Goal: Information Seeking & Learning: Learn about a topic

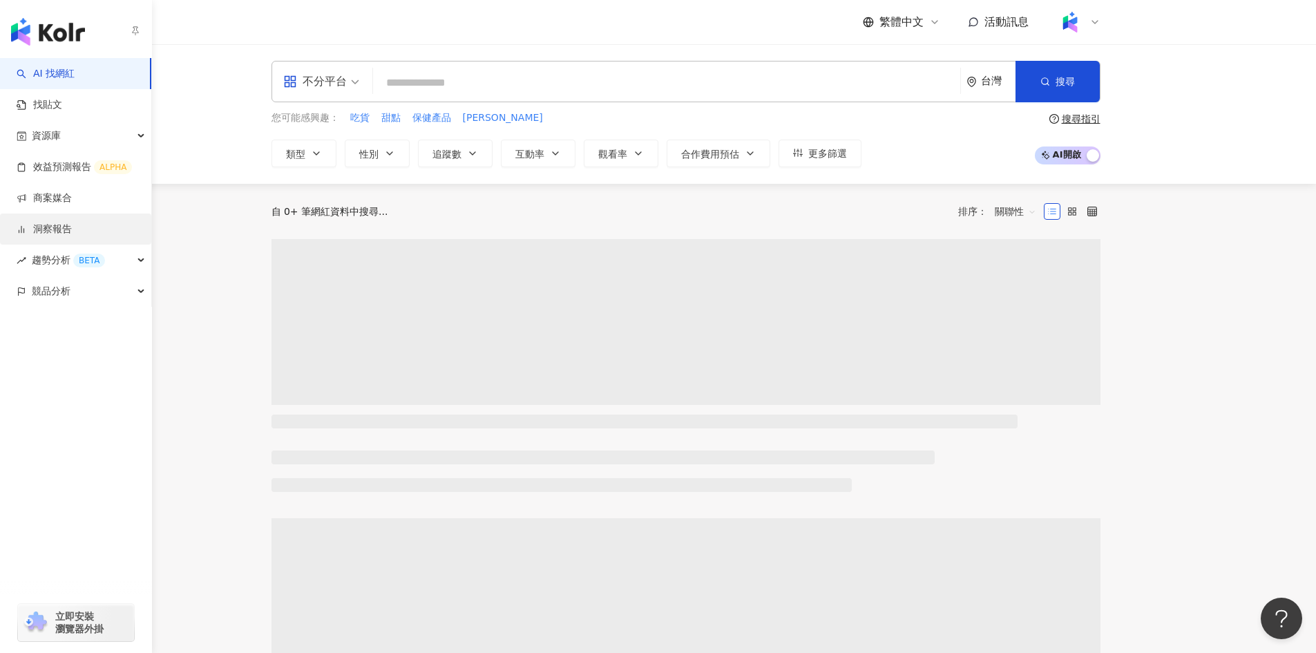
click at [60, 226] on link "洞察報告" at bounding box center [44, 230] width 55 height 14
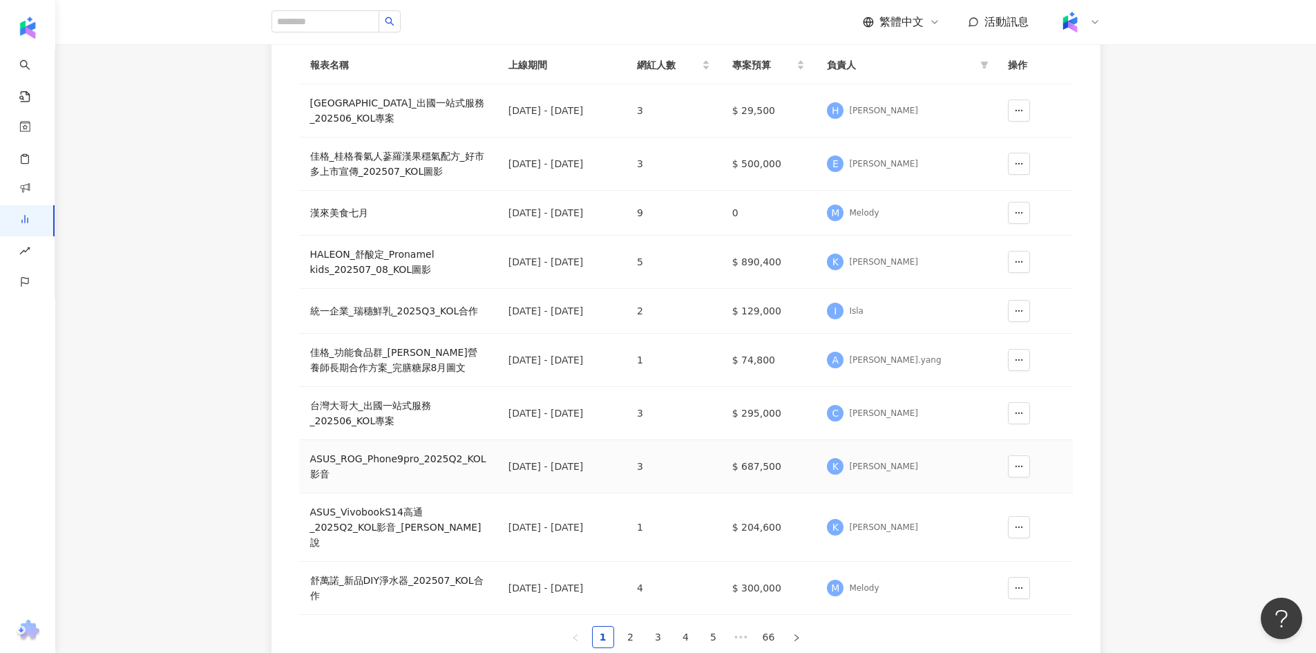
scroll to position [276, 0]
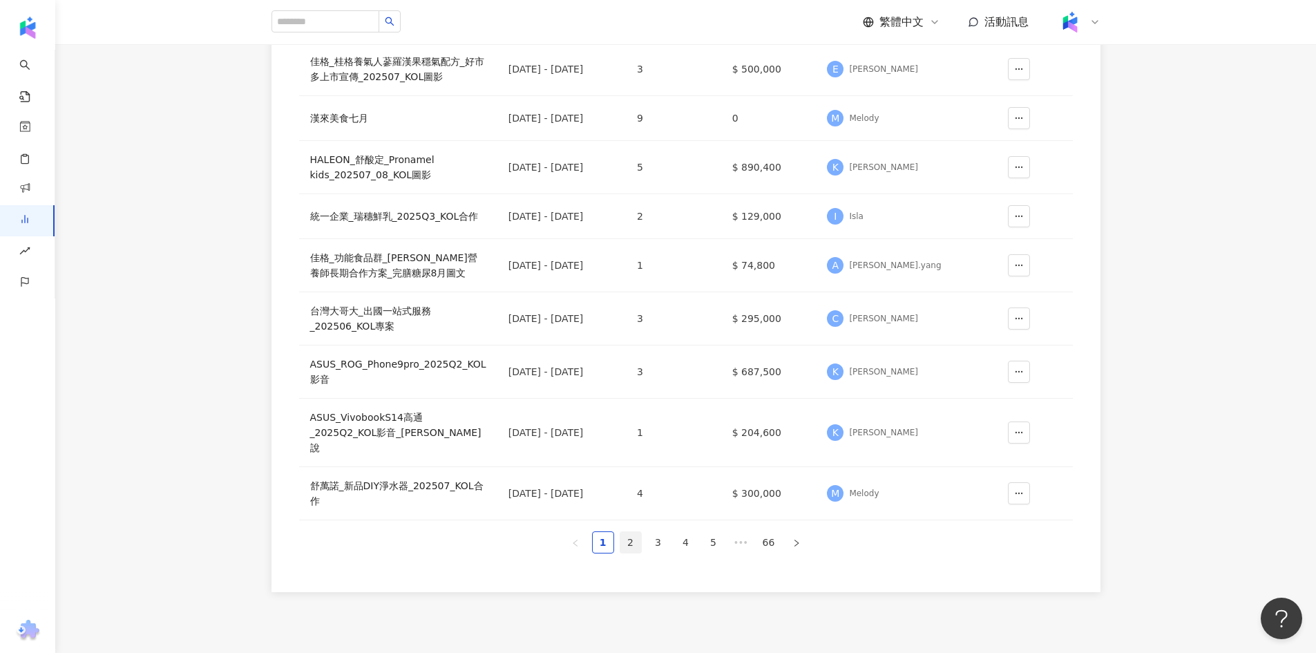
click at [623, 532] on link "2" at bounding box center [631, 542] width 21 height 21
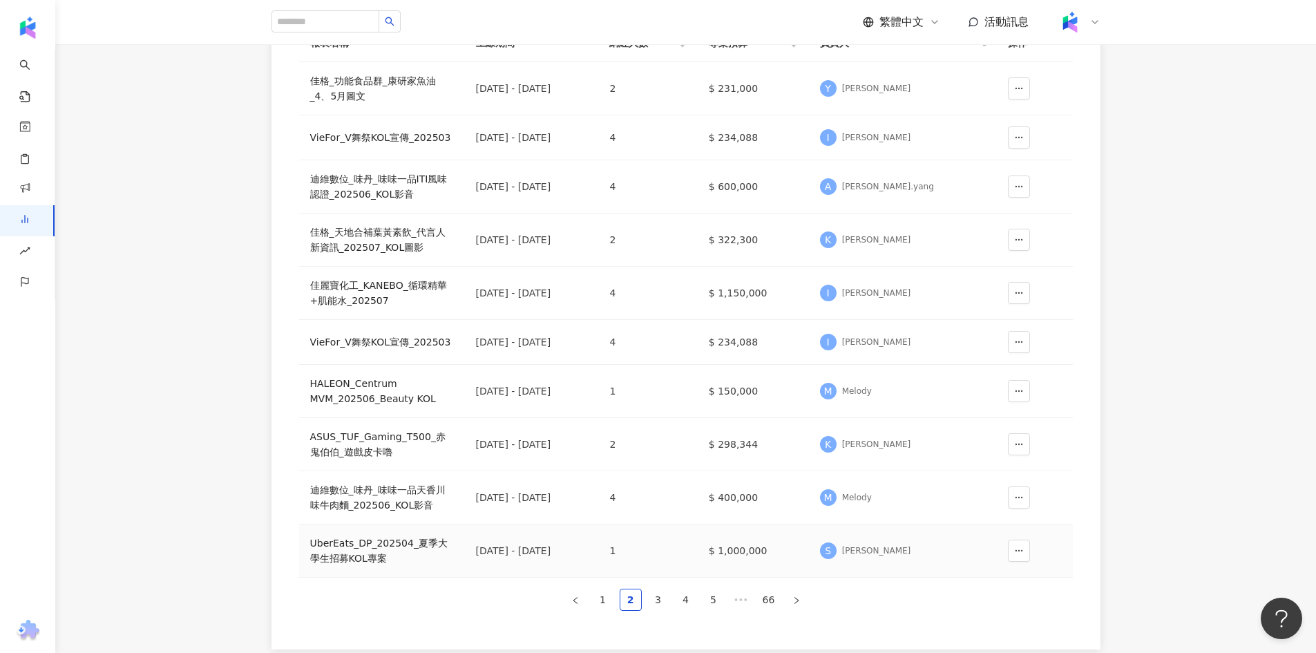
scroll to position [346, 0]
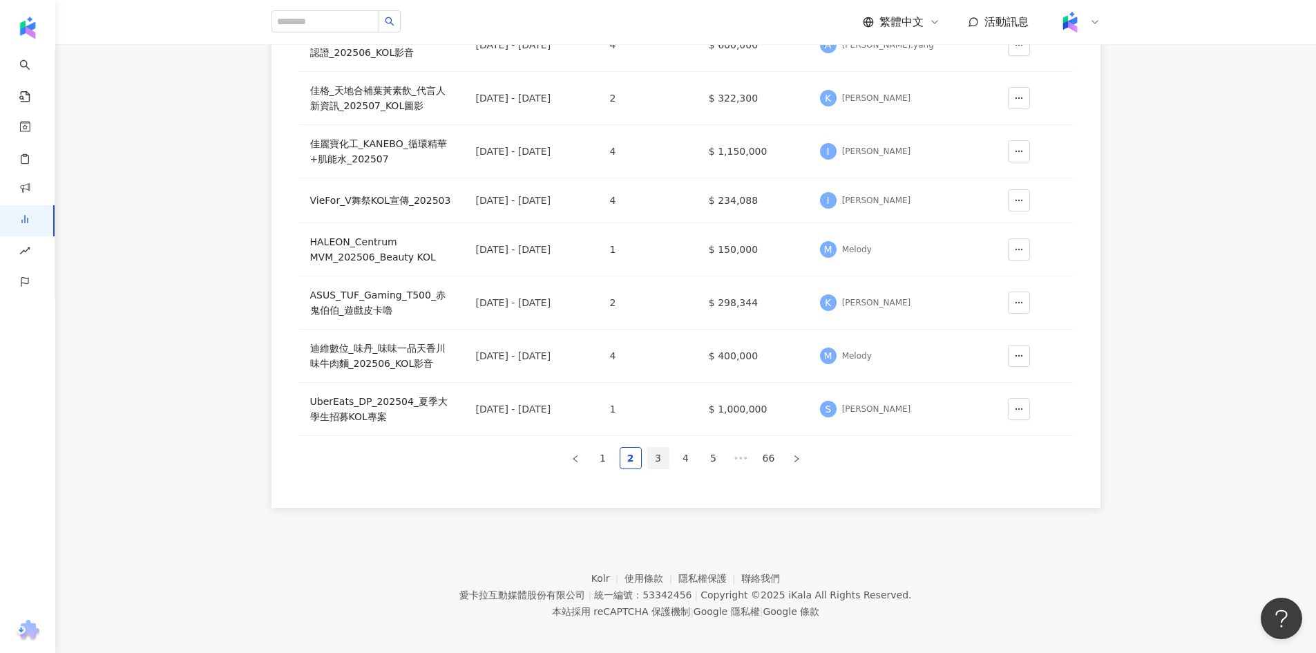
click at [654, 460] on link "3" at bounding box center [658, 458] width 21 height 21
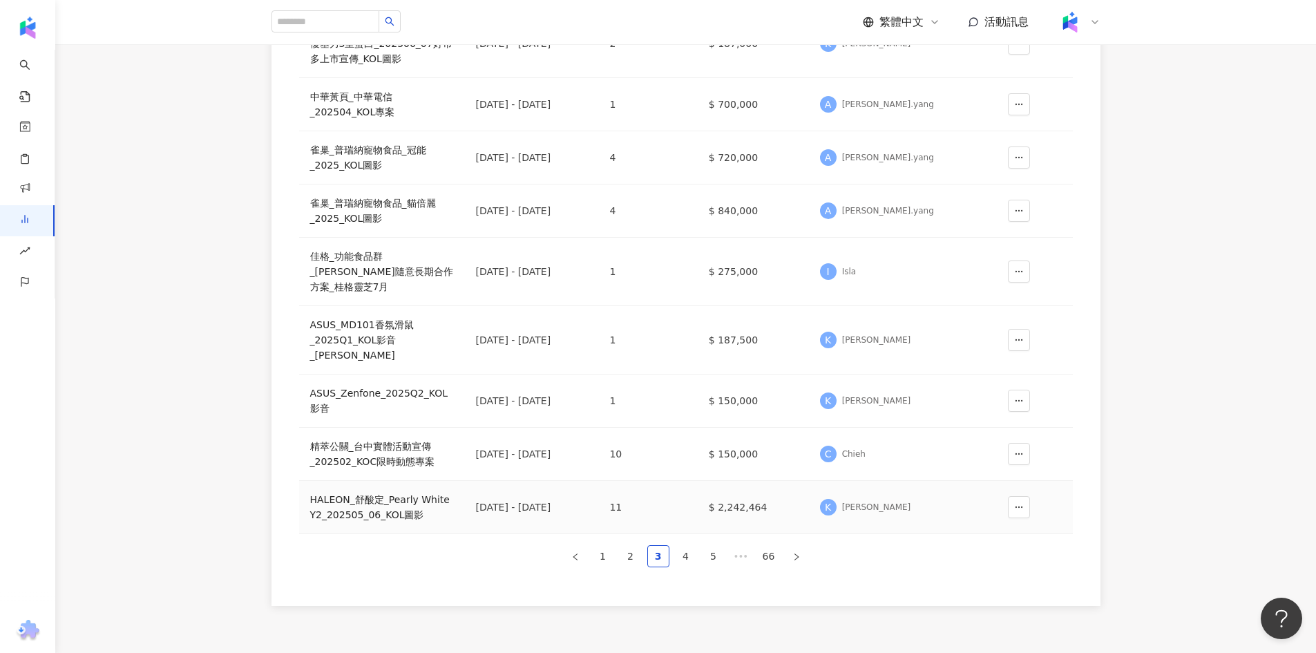
scroll to position [276, 0]
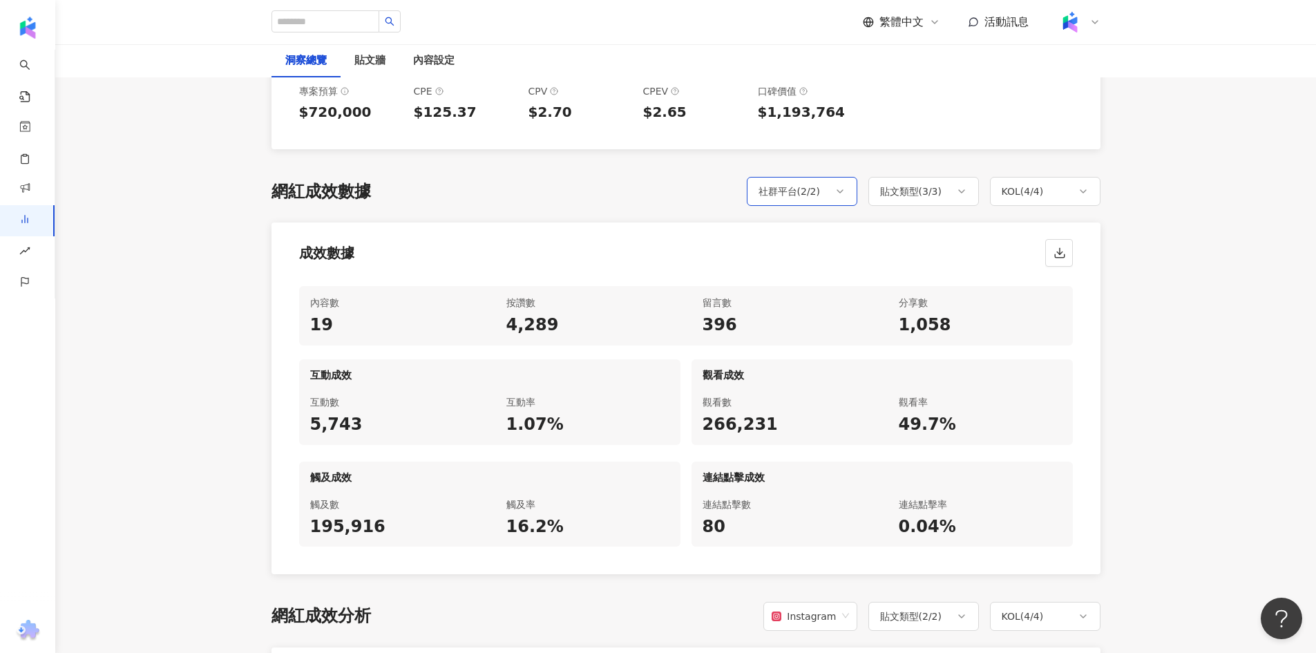
scroll to position [622, 0]
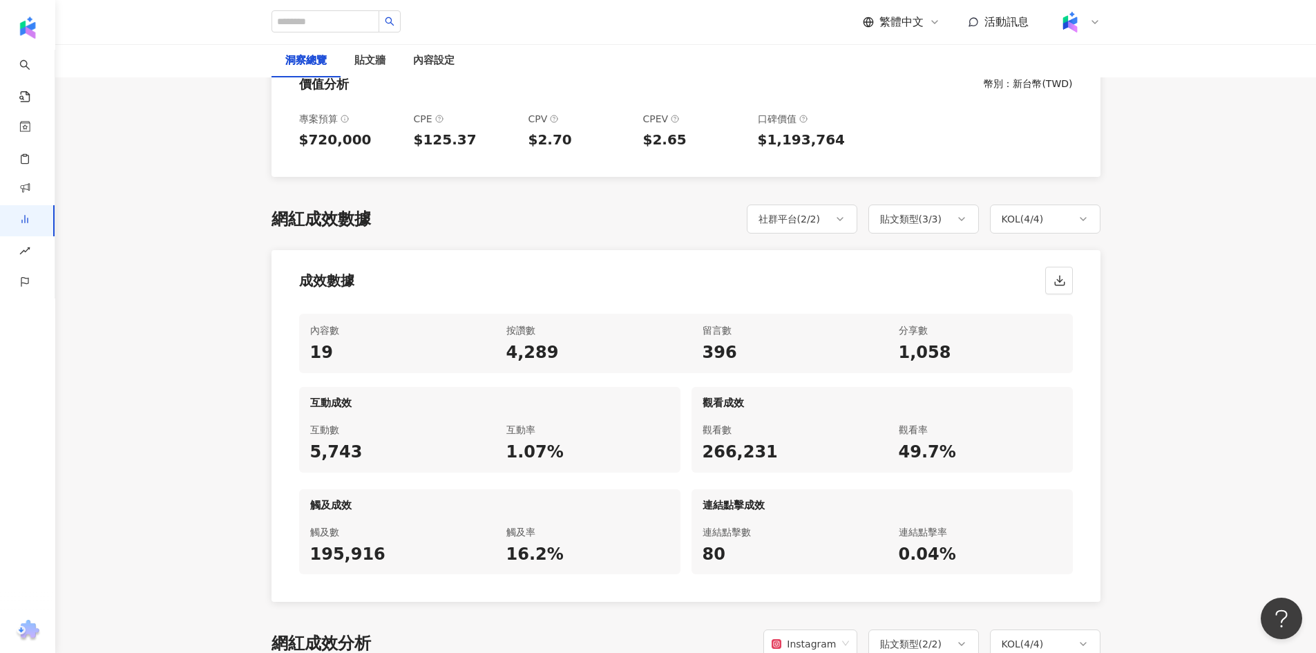
scroll to position [484, 0]
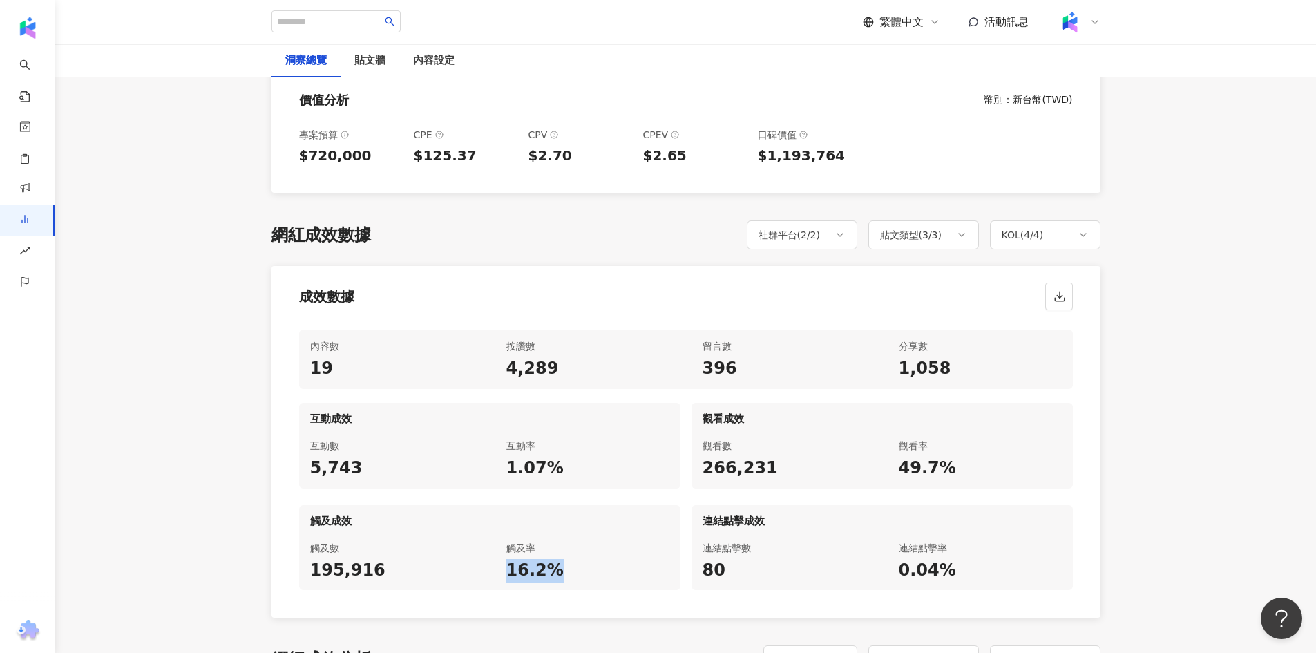
drag, startPoint x: 551, startPoint y: 571, endPoint x: 497, endPoint y: 574, distance: 54.0
click at [497, 574] on div "觸及率 16.2%" at bounding box center [587, 560] width 185 height 59
copy div "16.2%"
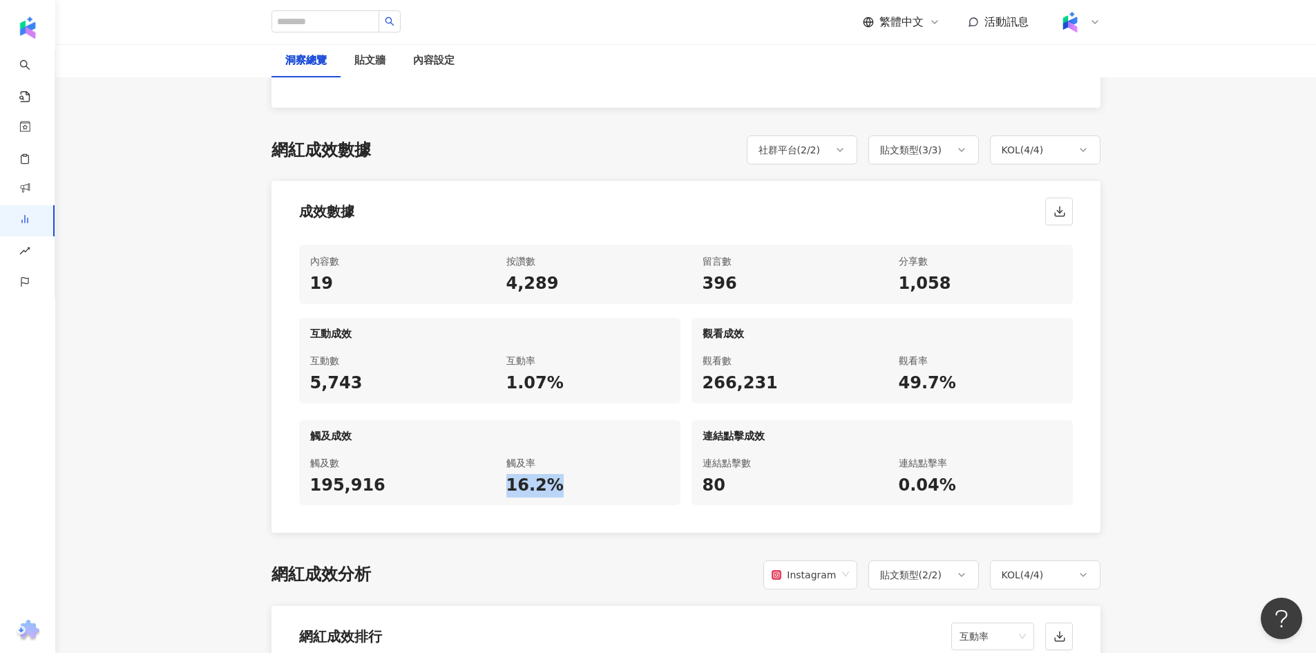
scroll to position [622, 0]
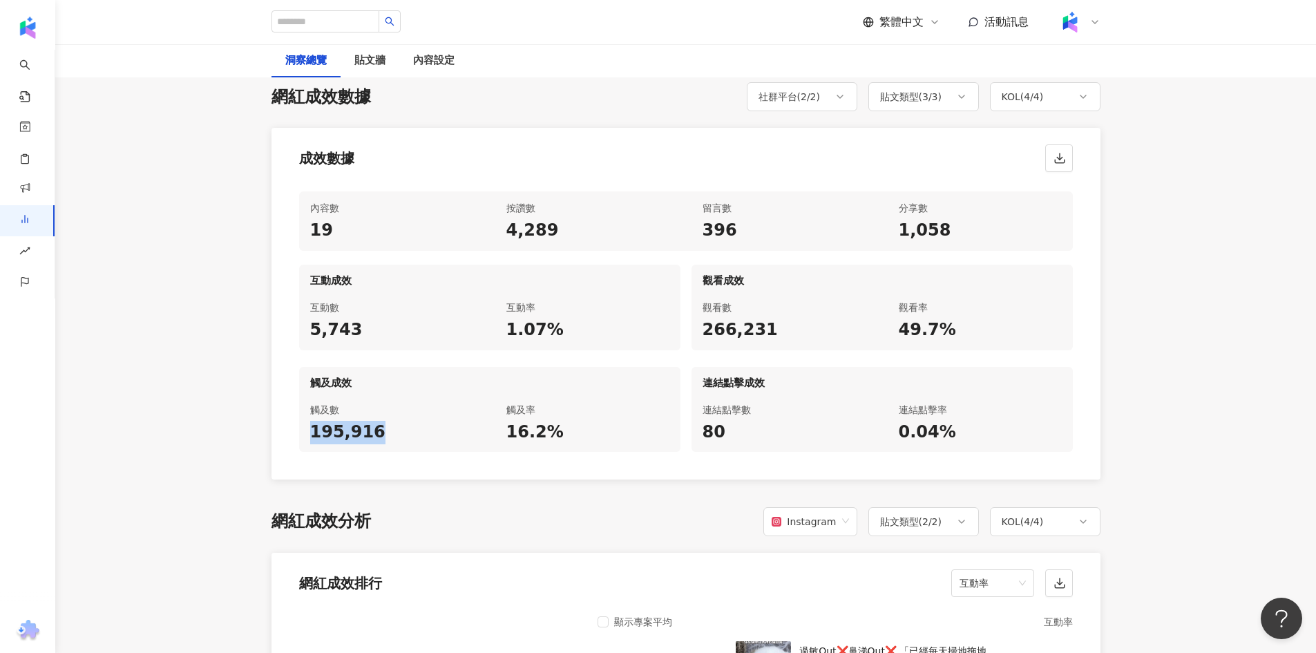
drag, startPoint x: 350, startPoint y: 433, endPoint x: 309, endPoint y: 433, distance: 40.8
click at [309, 433] on div "觸及數 195,916" at bounding box center [391, 422] width 185 height 59
copy div "195,916"
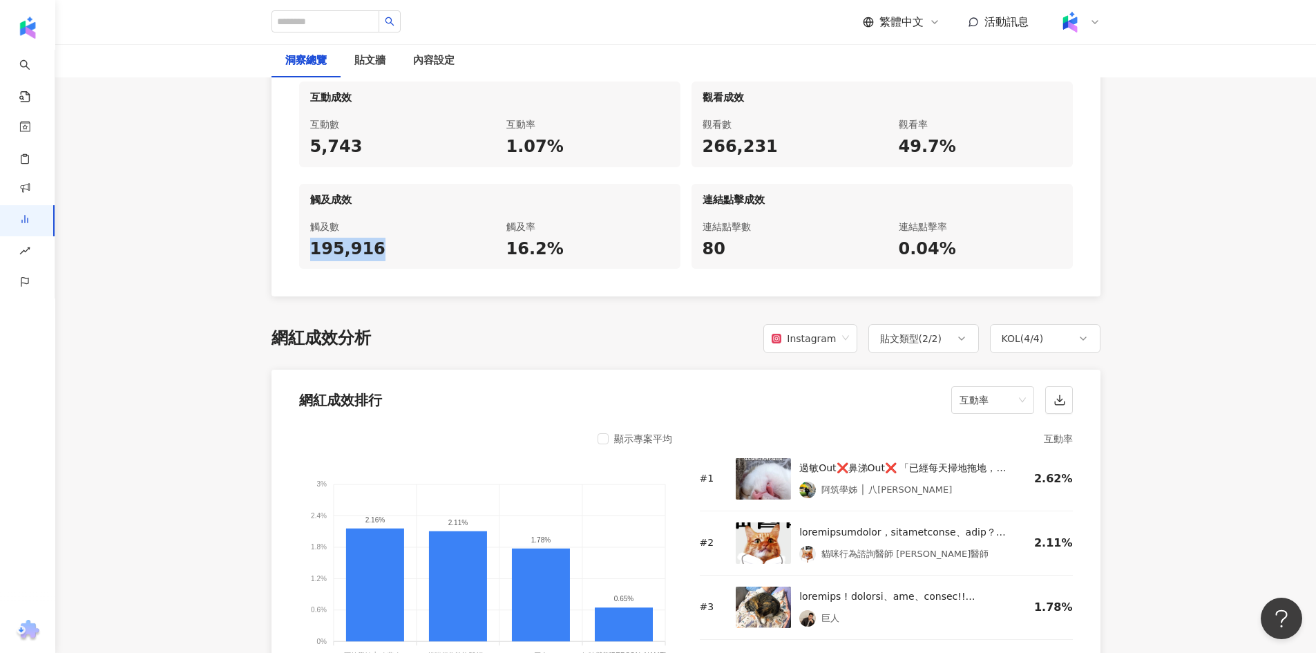
scroll to position [898, 0]
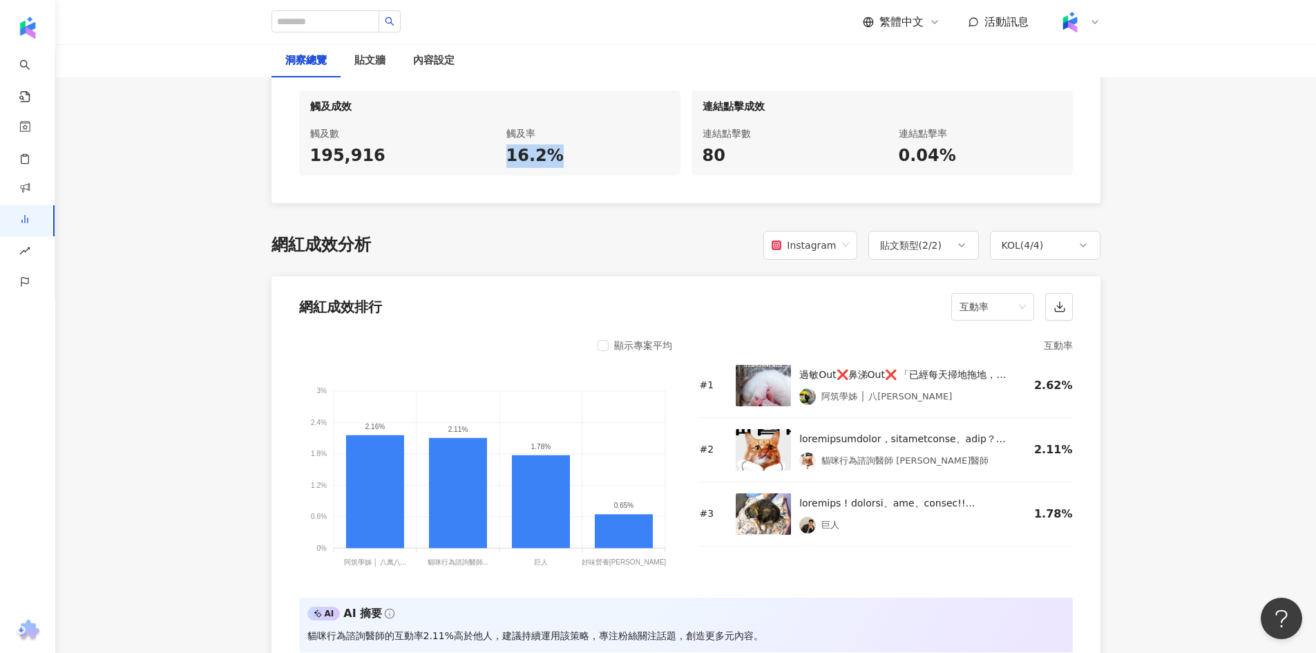
drag, startPoint x: 502, startPoint y: 162, endPoint x: 601, endPoint y: 158, distance: 98.9
click at [601, 158] on div "觸及率 16.2%" at bounding box center [587, 146] width 185 height 59
copy div "16.2%"
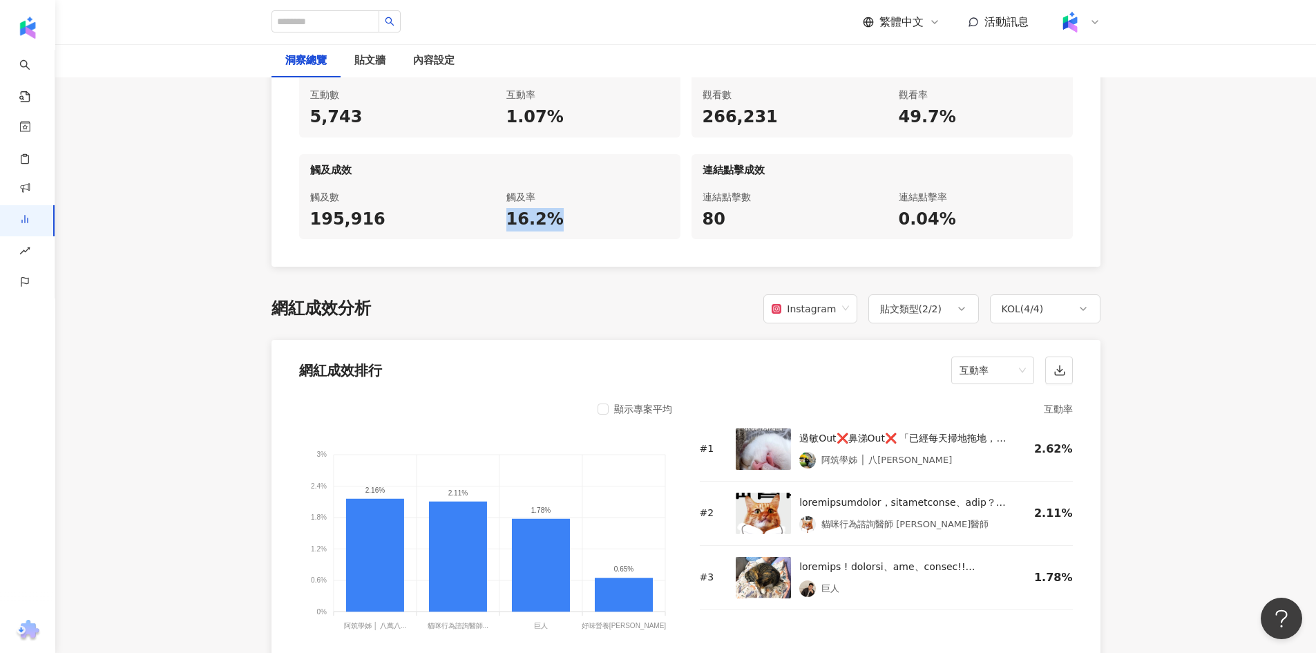
scroll to position [622, 0]
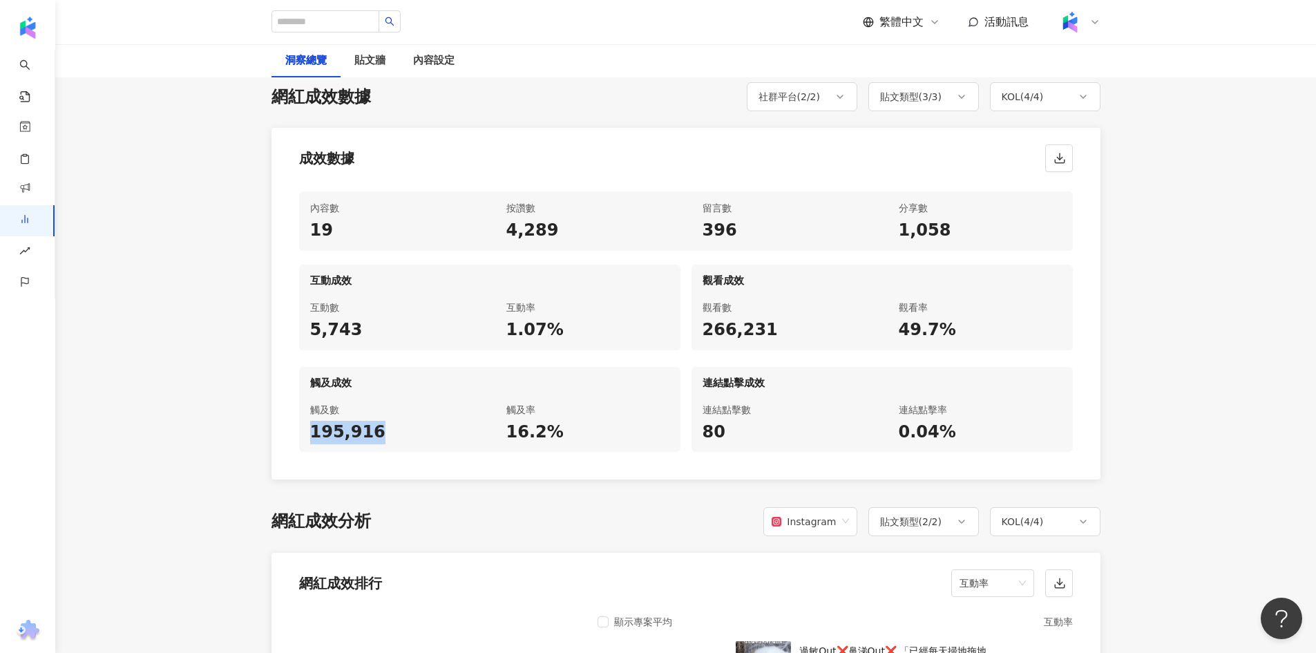
drag, startPoint x: 314, startPoint y: 429, endPoint x: 384, endPoint y: 433, distance: 69.9
click at [384, 433] on div "195,916" at bounding box center [391, 432] width 163 height 23
copy div "195,916"
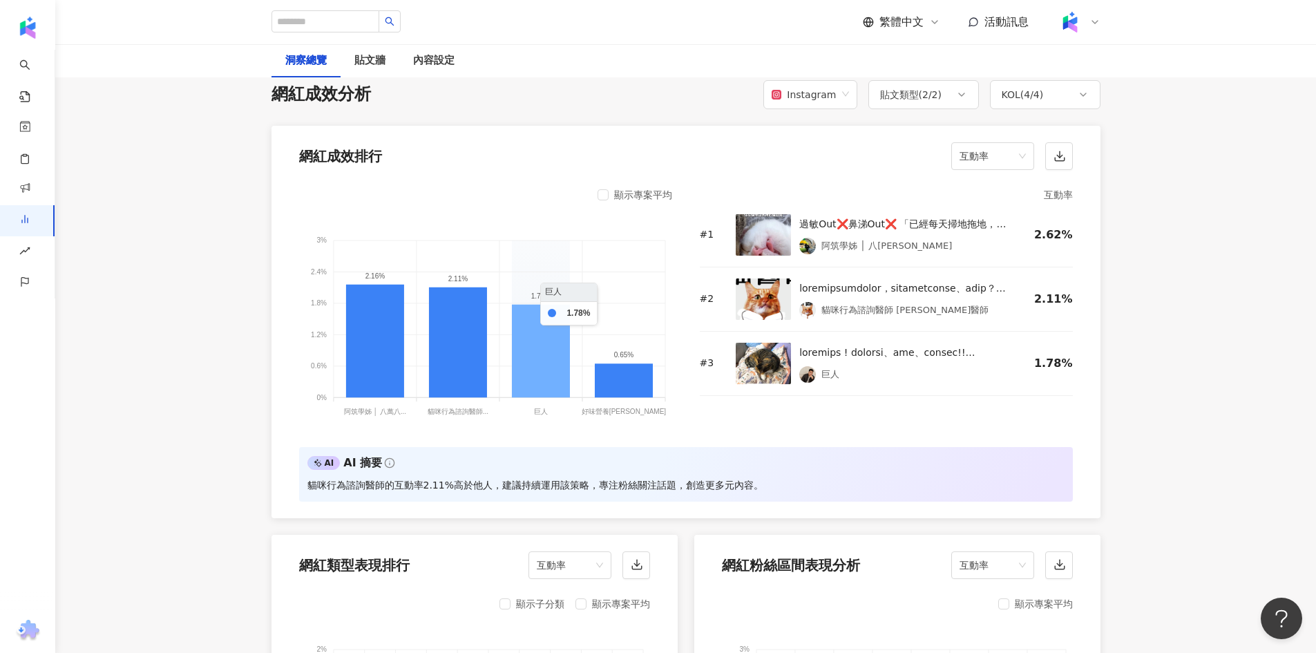
scroll to position [898, 0]
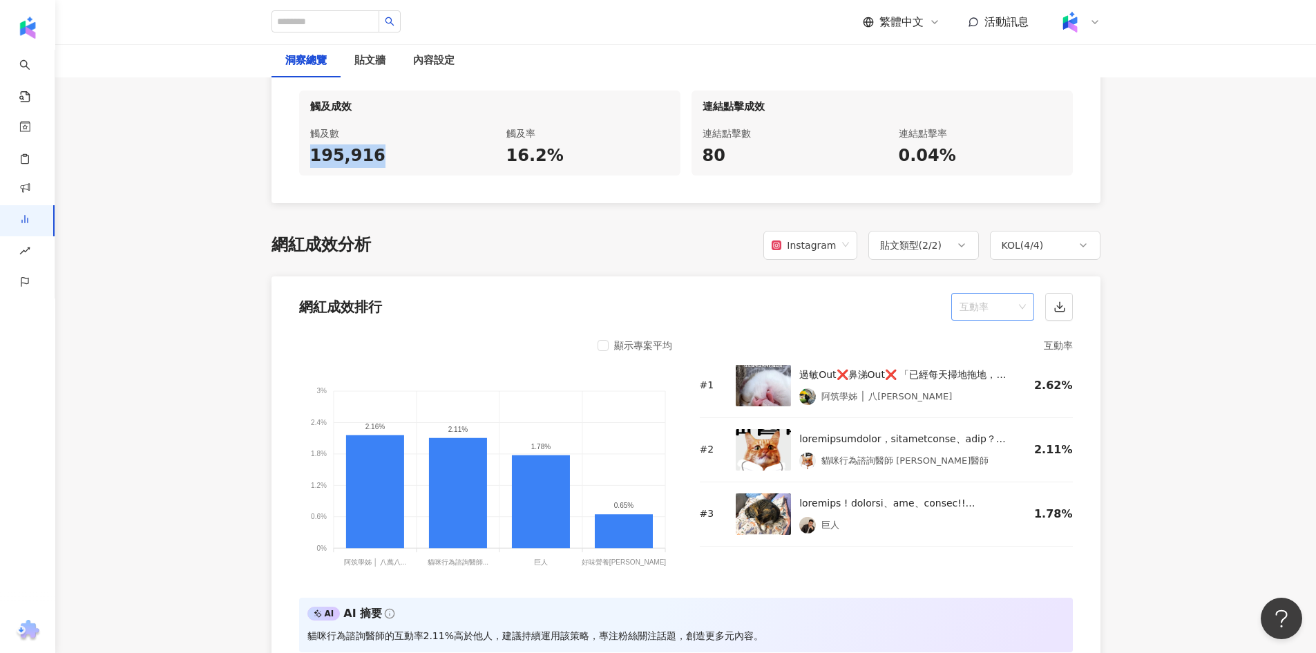
click at [980, 300] on span "互動率" at bounding box center [993, 307] width 66 height 26
click at [982, 448] on div "觸及率" at bounding box center [993, 444] width 61 height 15
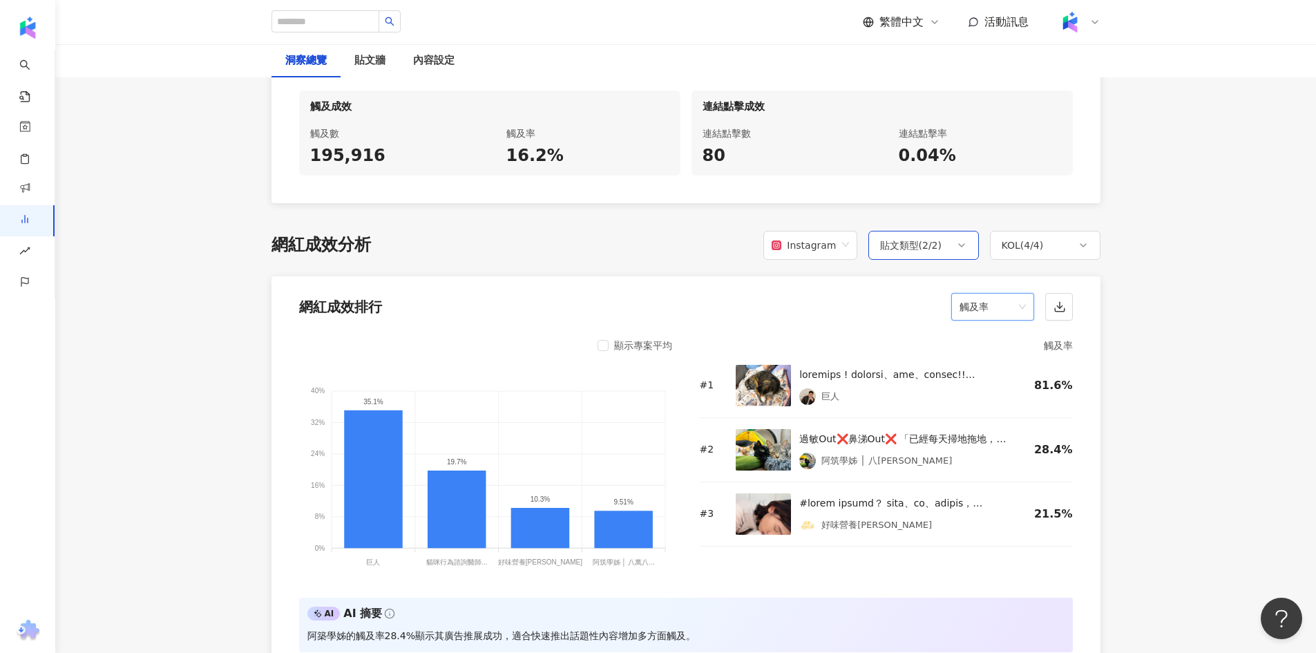
click at [920, 245] on div "貼文類型 ( 2 / 2 )" at bounding box center [911, 245] width 62 height 17
click at [737, 303] on div "網紅成效排行 觸及率" at bounding box center [686, 302] width 829 height 53
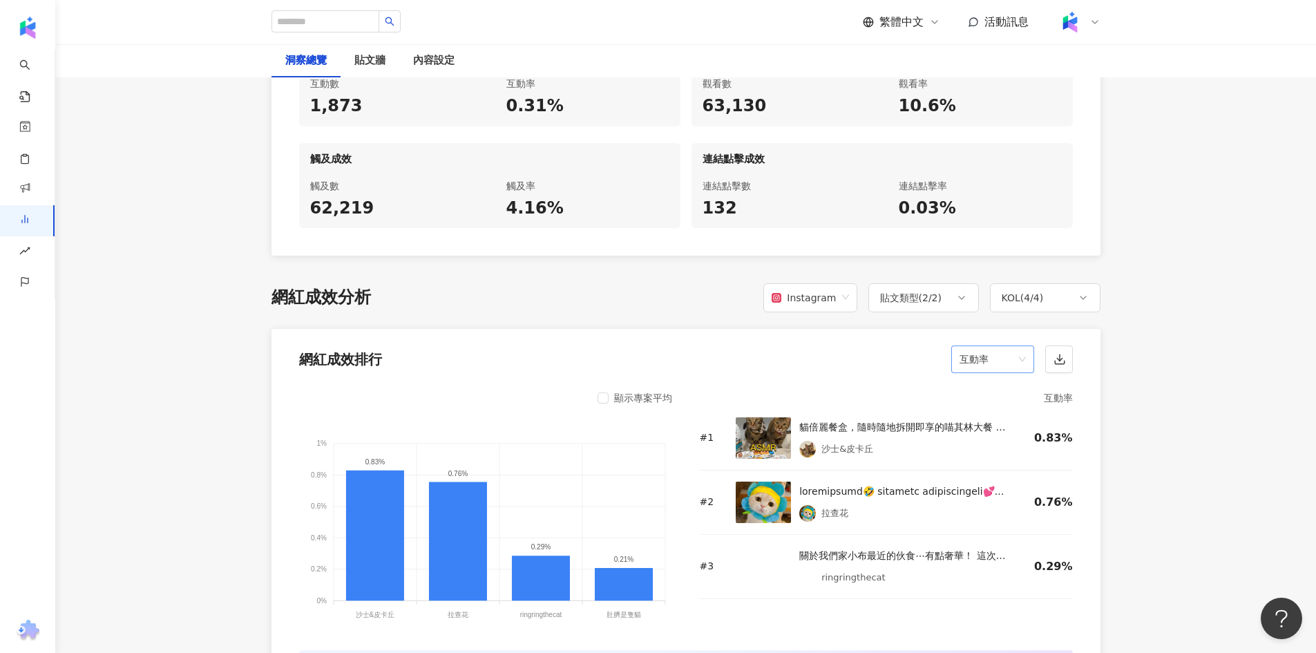
scroll to position [967, 0]
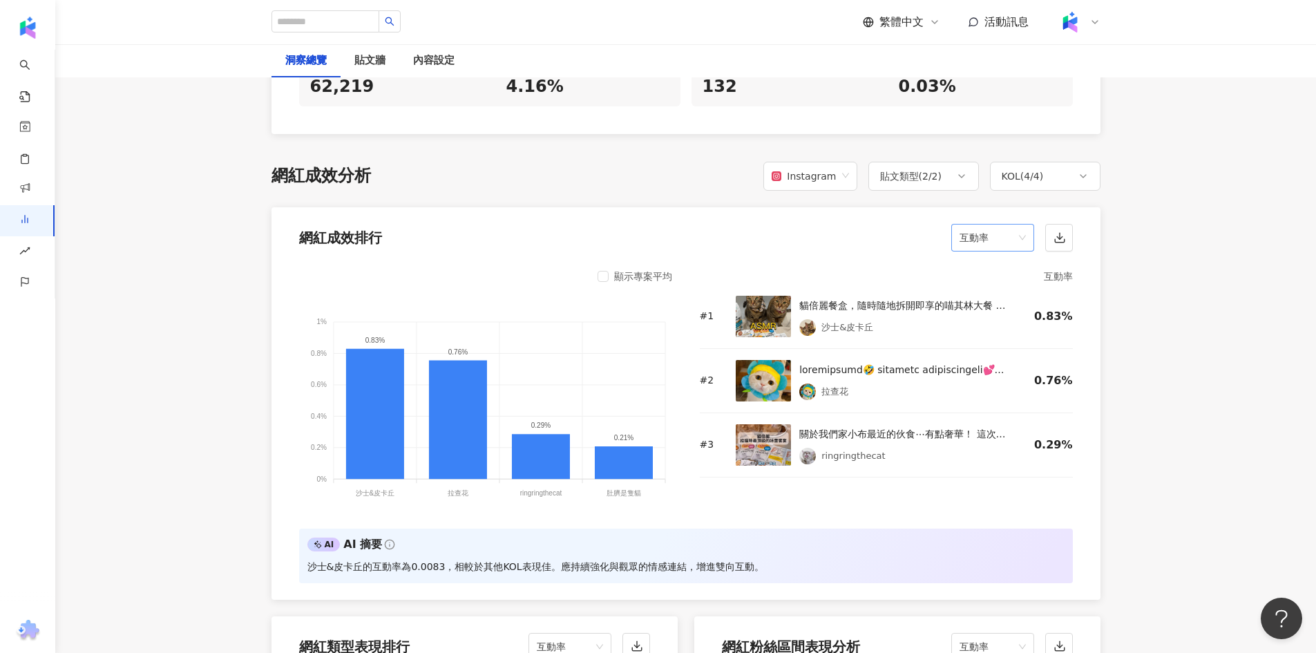
click at [1000, 236] on span "互動率" at bounding box center [993, 238] width 66 height 26
click at [994, 372] on div "觸及率" at bounding box center [993, 375] width 61 height 15
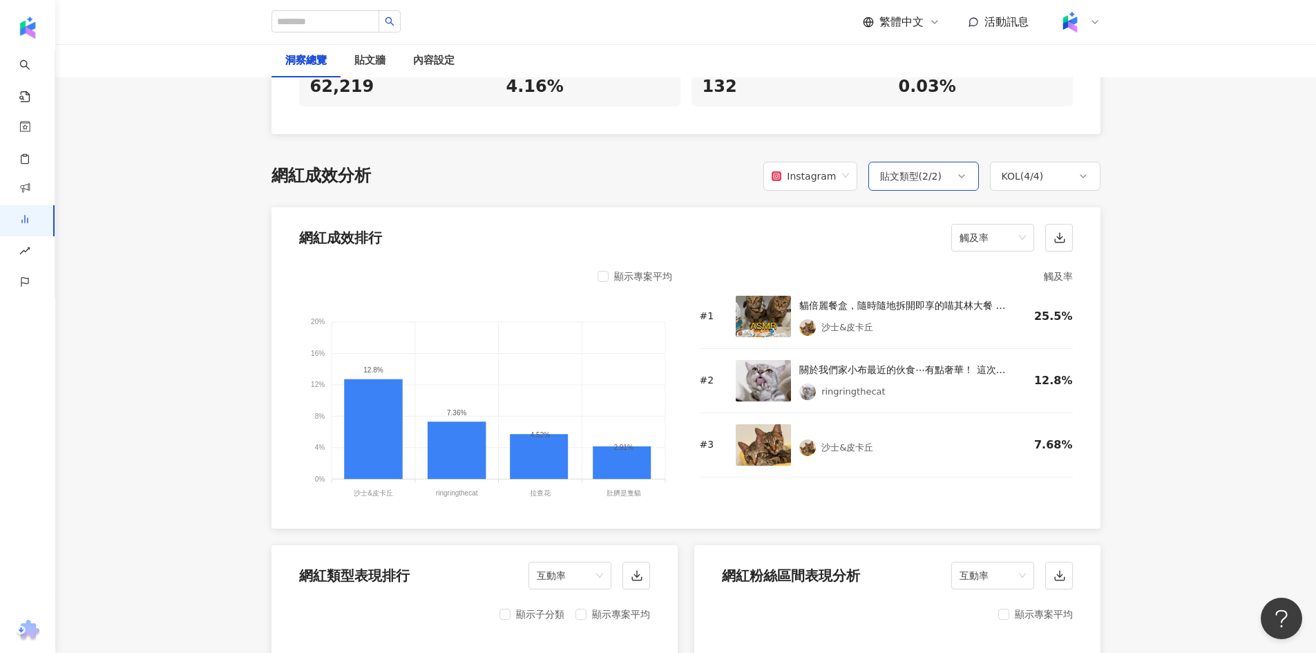
click at [910, 162] on div "貼文類型 ( 2 / 2 )" at bounding box center [924, 176] width 111 height 29
click at [896, 274] on span "限時動態" at bounding box center [921, 276] width 50 height 15
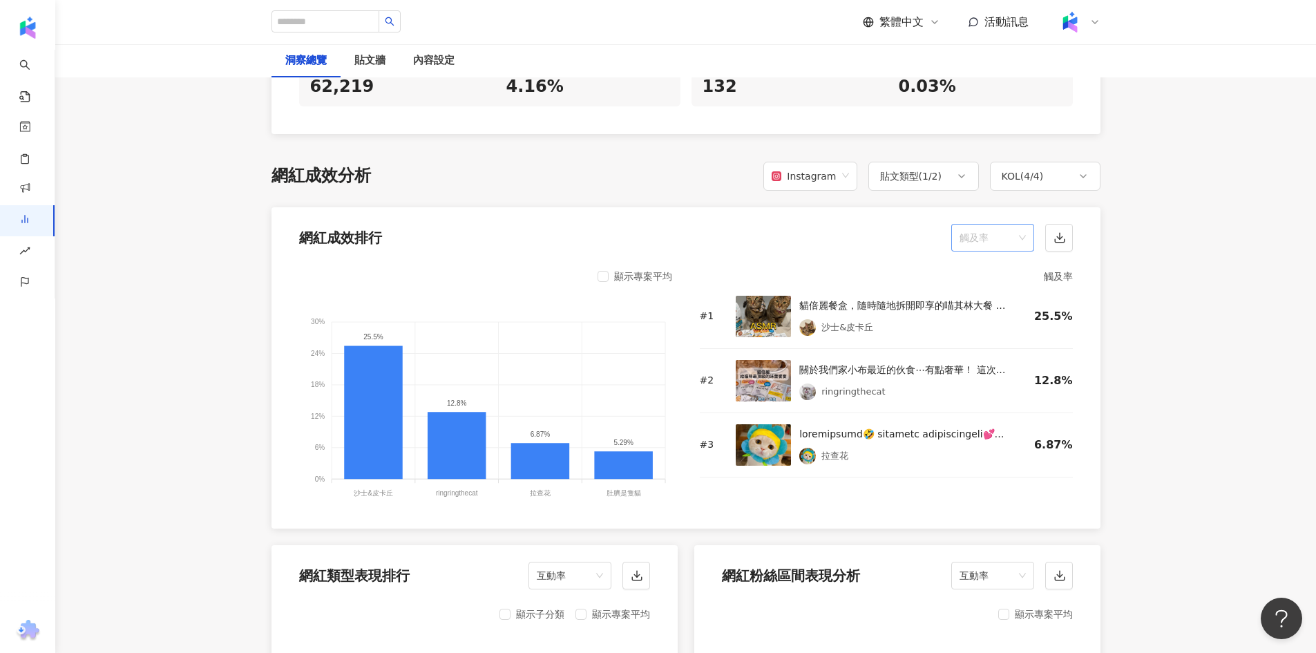
click at [965, 234] on span "觸及率" at bounding box center [993, 238] width 66 height 26
click at [907, 170] on div "貼文類型 ( 1 / 2 )" at bounding box center [911, 176] width 62 height 17
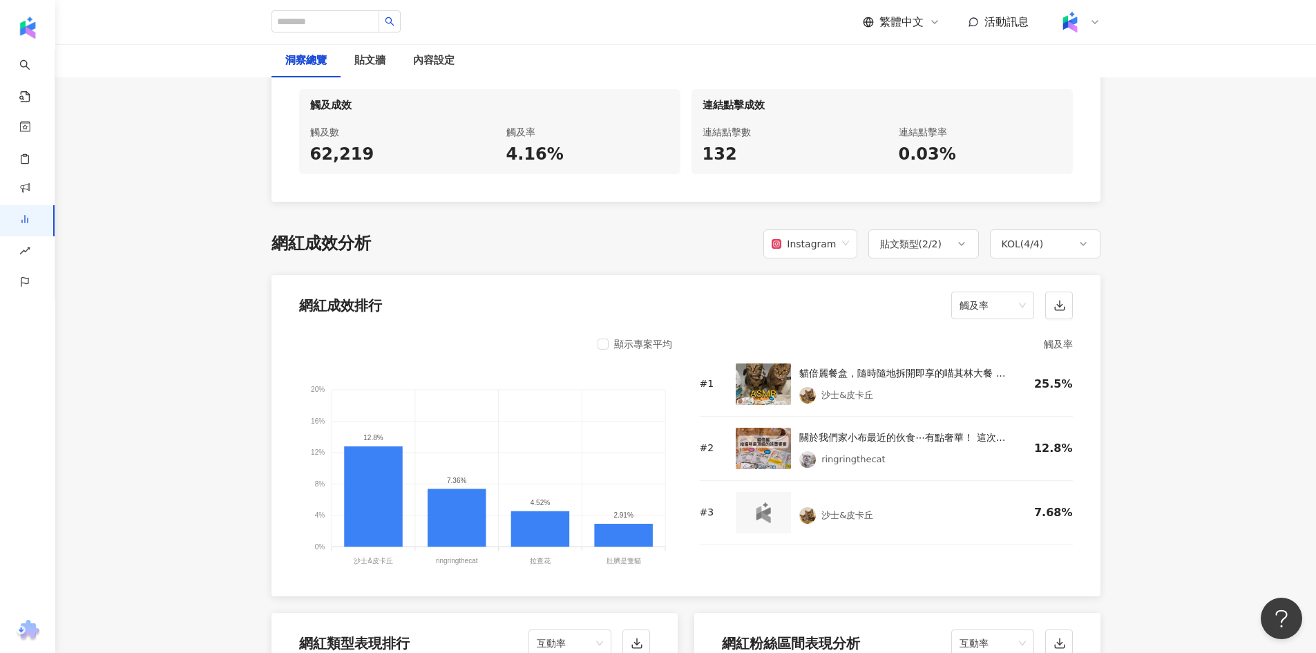
scroll to position [967, 0]
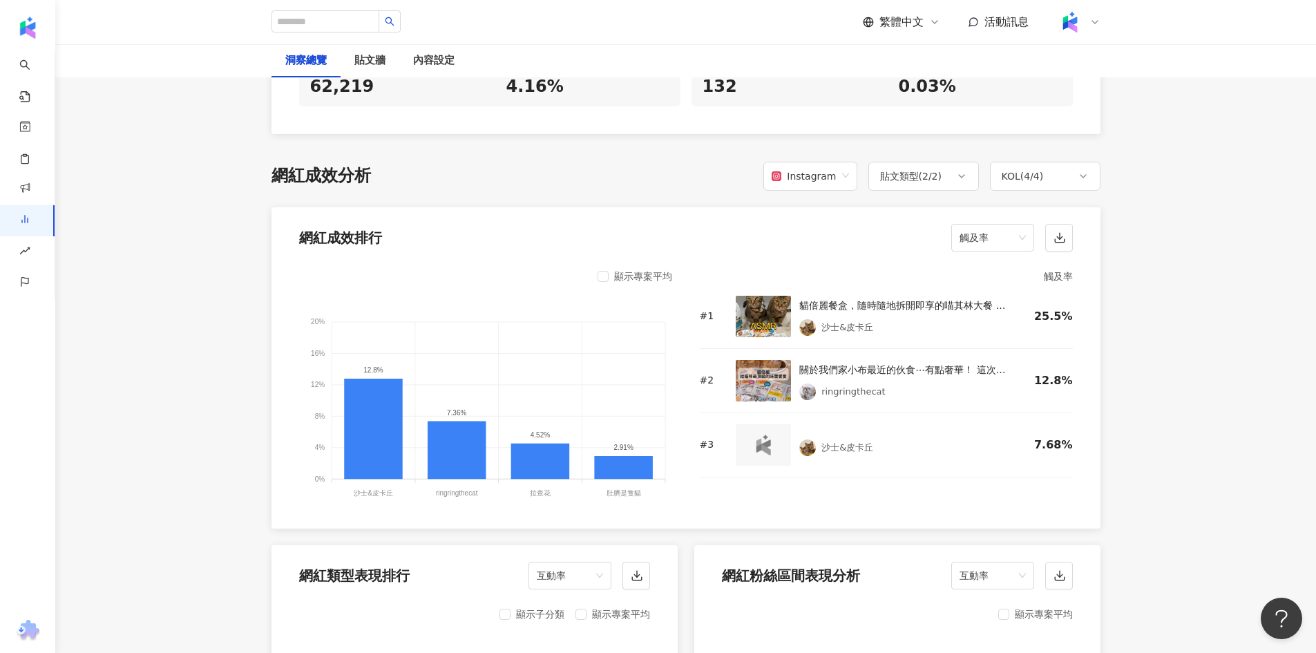
drag, startPoint x: 937, startPoint y: 176, endPoint x: 920, endPoint y: 257, distance: 83.2
click at [936, 176] on div "貼文類型 ( 2 / 2 )" at bounding box center [911, 176] width 62 height 17
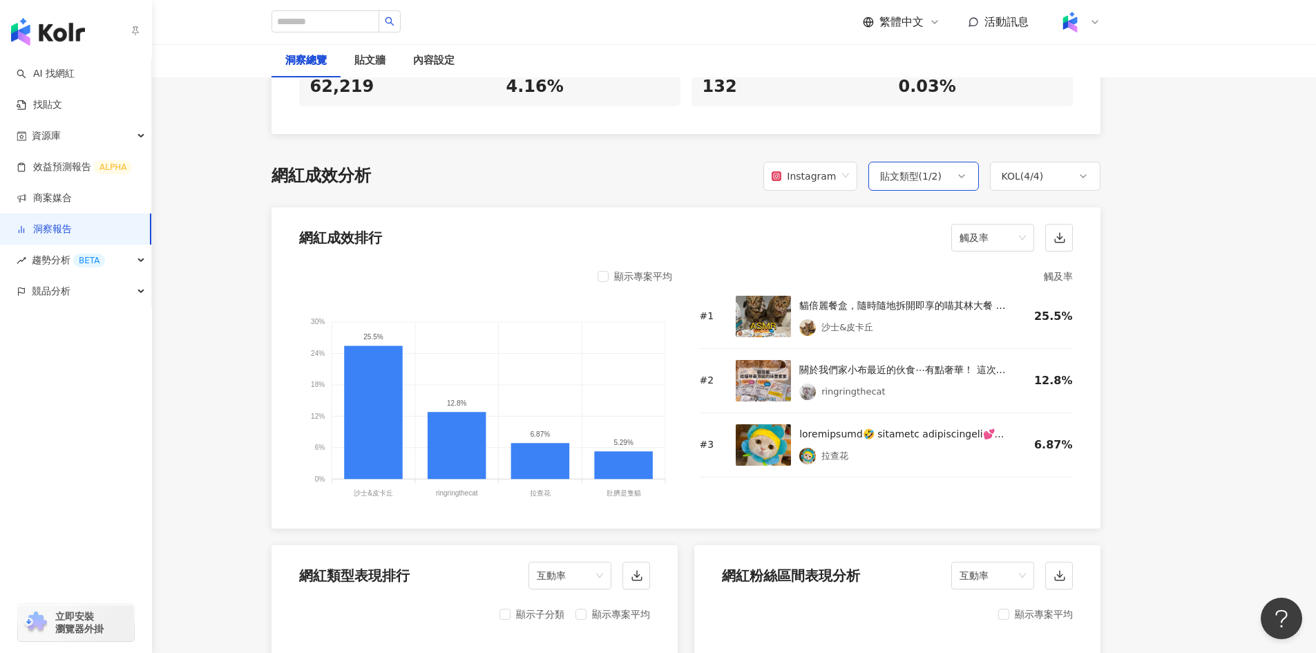
click at [911, 187] on div "貼文類型 ( 1 / 2 )" at bounding box center [924, 176] width 111 height 29
click at [504, 254] on div "網紅成效排行 觸及率" at bounding box center [686, 233] width 829 height 53
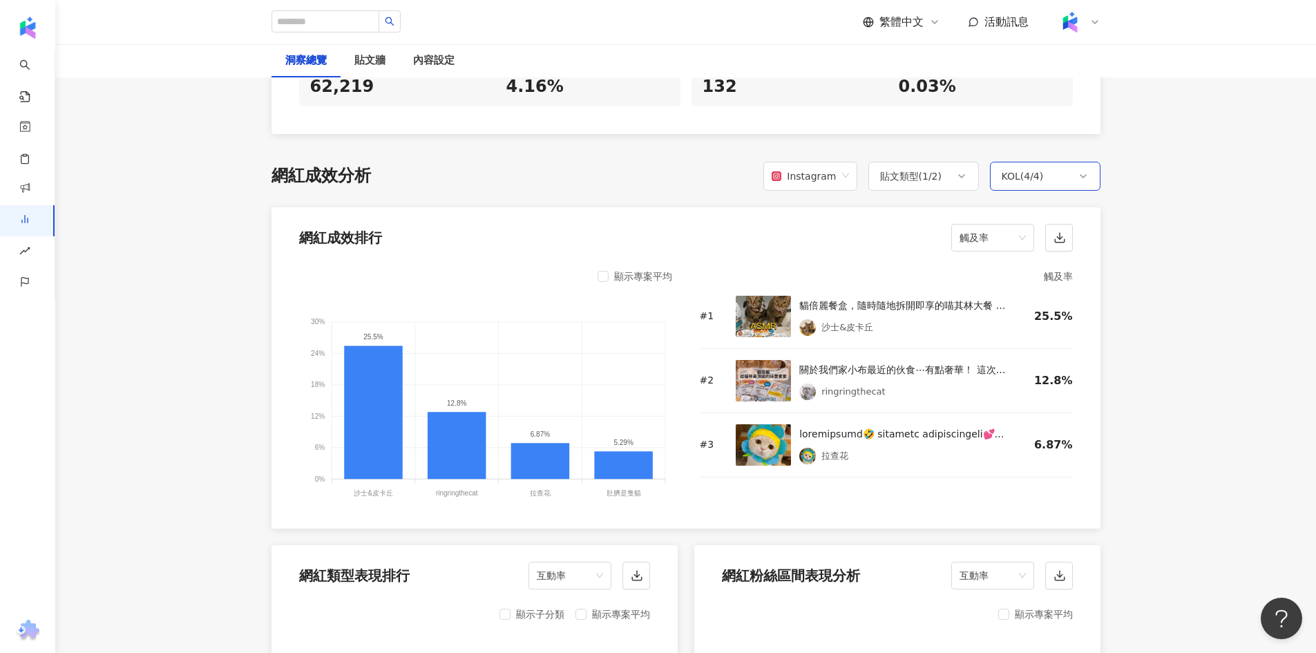
click at [1044, 182] on div "KOL ( 4 / 4 )" at bounding box center [1045, 176] width 111 height 29
click at [1012, 258] on label "拉查花" at bounding box center [1045, 251] width 77 height 25
